Goal: Task Accomplishment & Management: Manage account settings

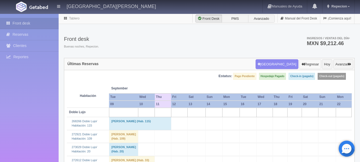
click at [307, 65] on button "Regresar" at bounding box center [311, 64] width 22 height 10
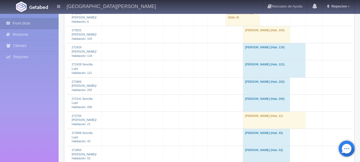
scroll to position [1494, 0]
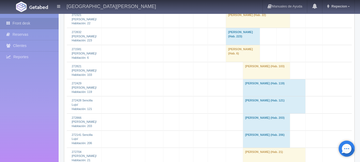
scroll to position [1441, 0]
